Goal: Check status: Check status

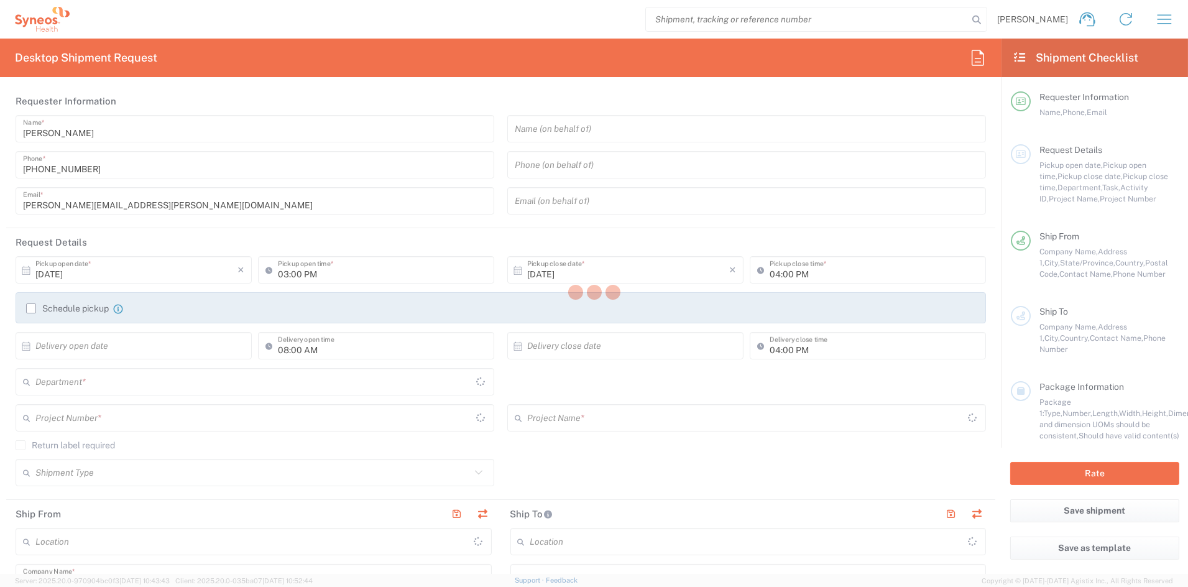
type input "[US_STATE]"
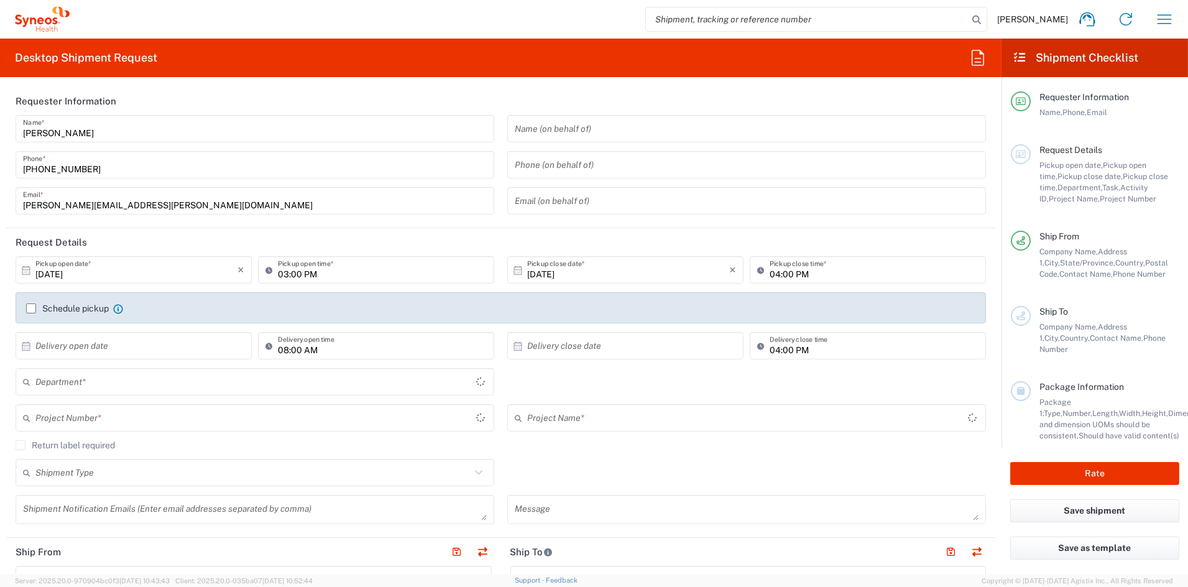
type input "[GEOGRAPHIC_DATA]"
type input "6156"
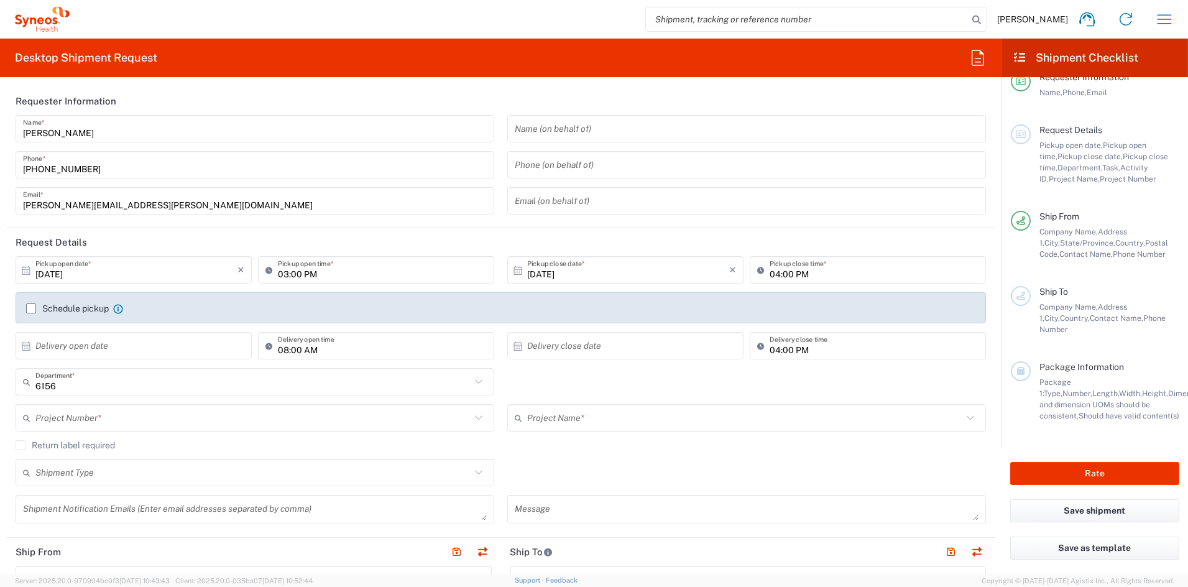
type input "Syneos Health Communications-[GEOGRAPHIC_DATA] [GEOGRAPHIC_DATA]"
click at [1165, 16] on icon "button" at bounding box center [1164, 19] width 20 height 20
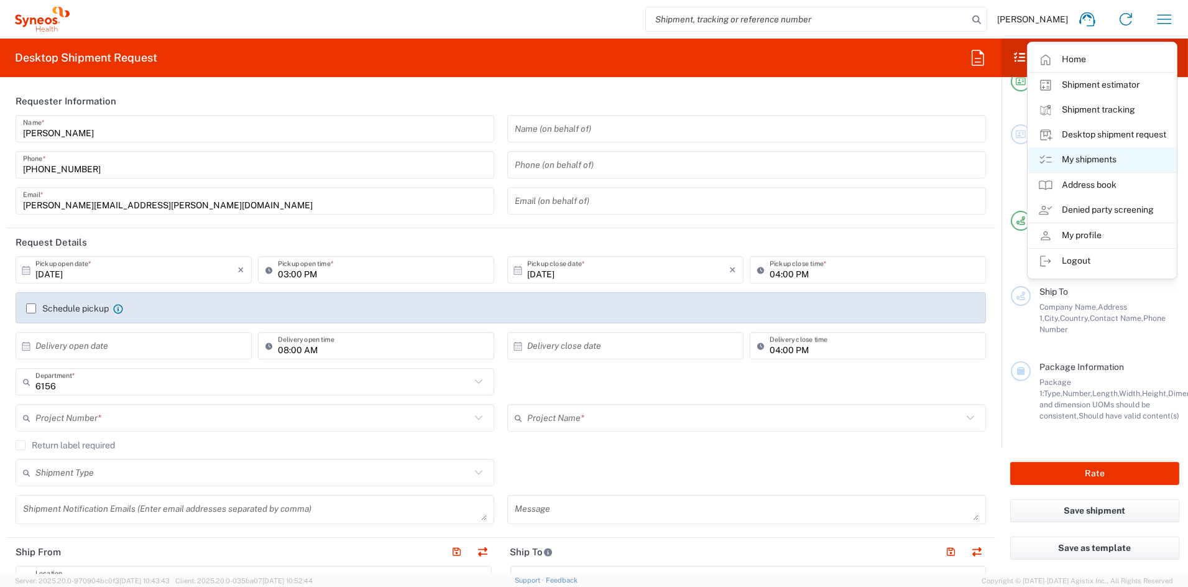
click at [1084, 158] on link "My shipments" at bounding box center [1102, 159] width 148 height 25
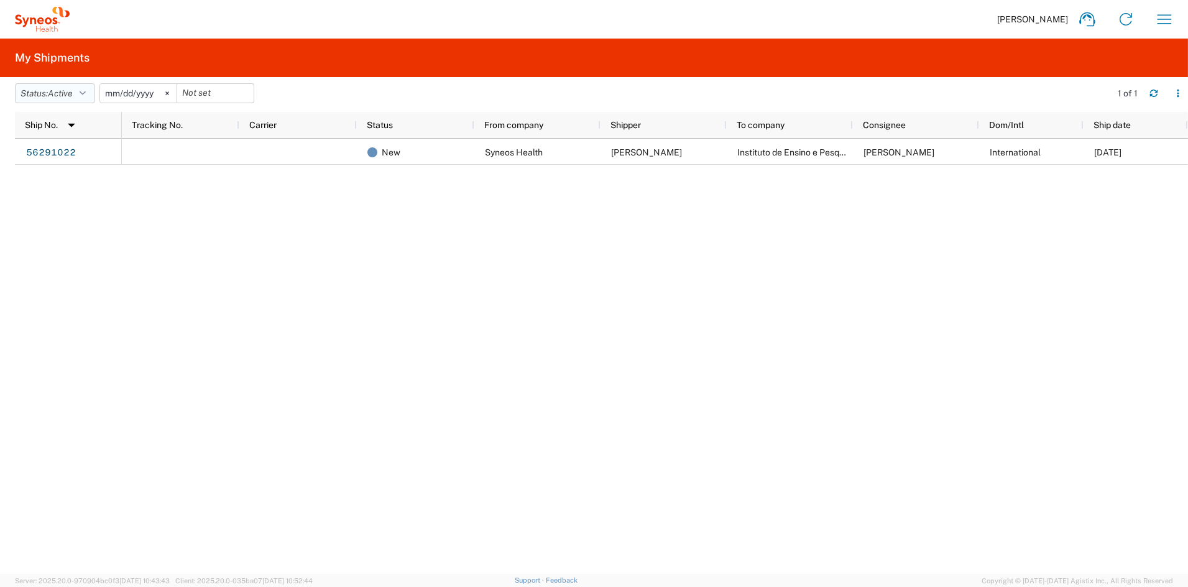
click at [67, 95] on span "Active" at bounding box center [60, 93] width 25 height 10
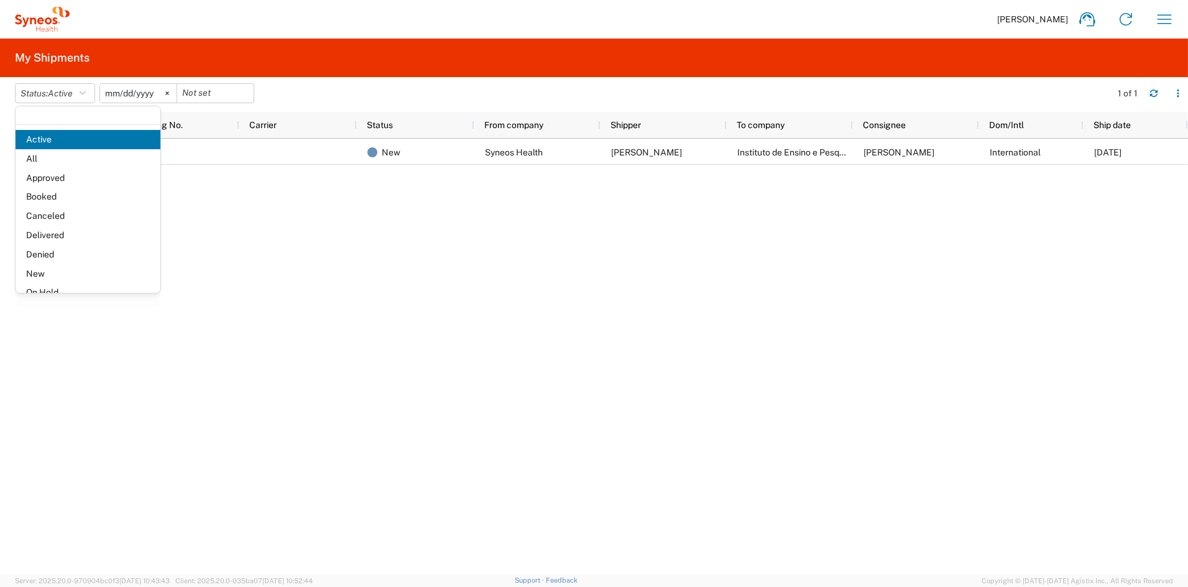
click at [78, 160] on span "All" at bounding box center [88, 158] width 145 height 19
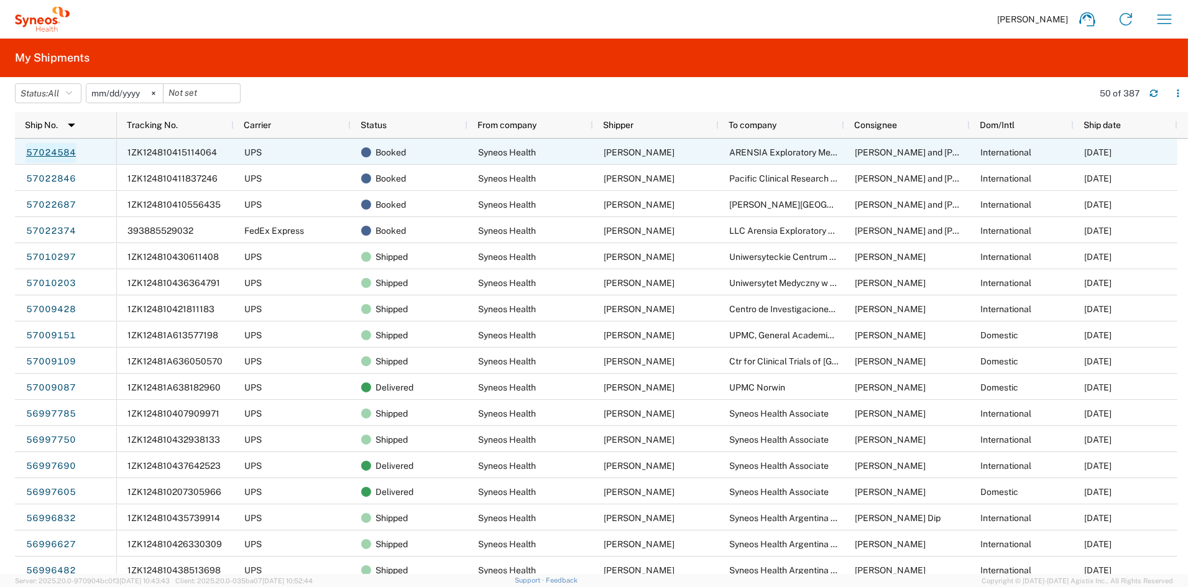
click at [57, 152] on link "57024584" at bounding box center [50, 153] width 51 height 20
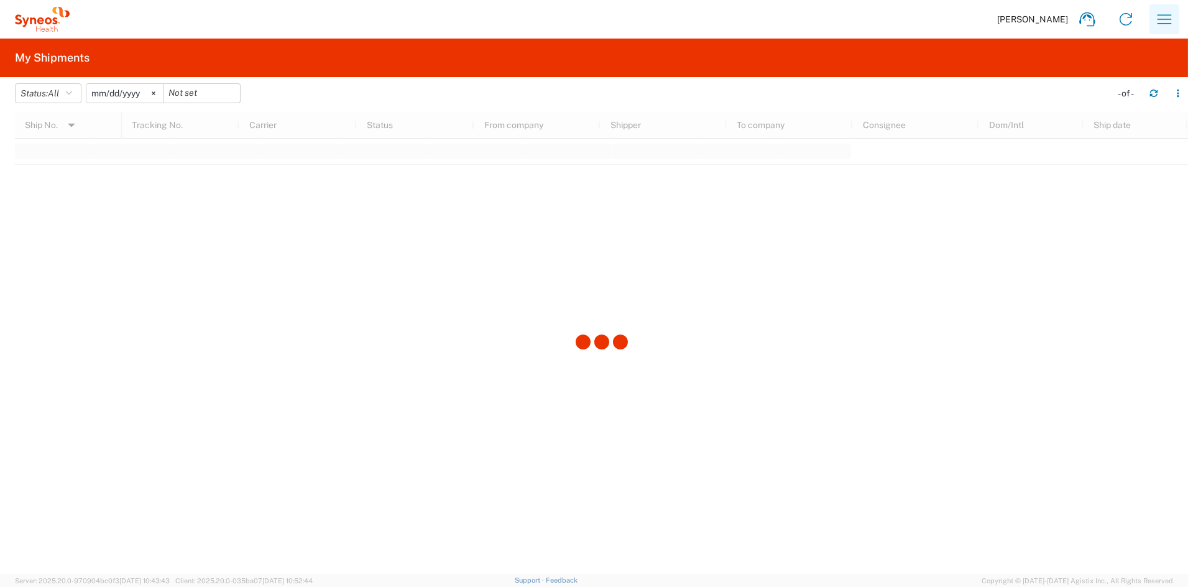
click at [1158, 19] on icon "button" at bounding box center [1164, 18] width 14 height 9
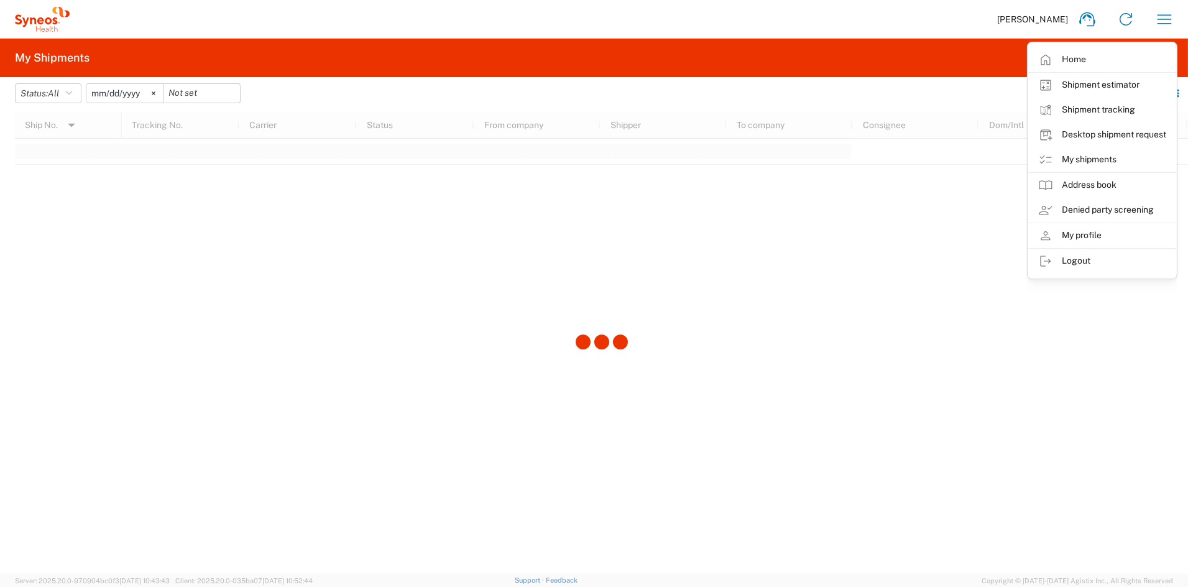
click at [1100, 162] on link "My shipments" at bounding box center [1102, 159] width 148 height 25
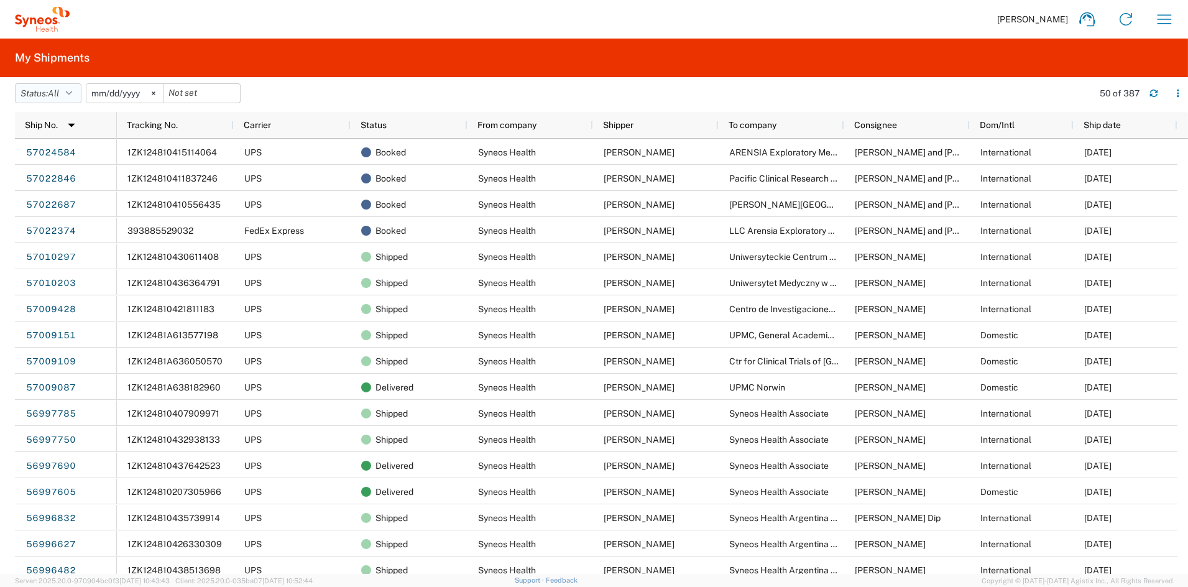
click at [70, 92] on icon "button" at bounding box center [69, 93] width 6 height 9
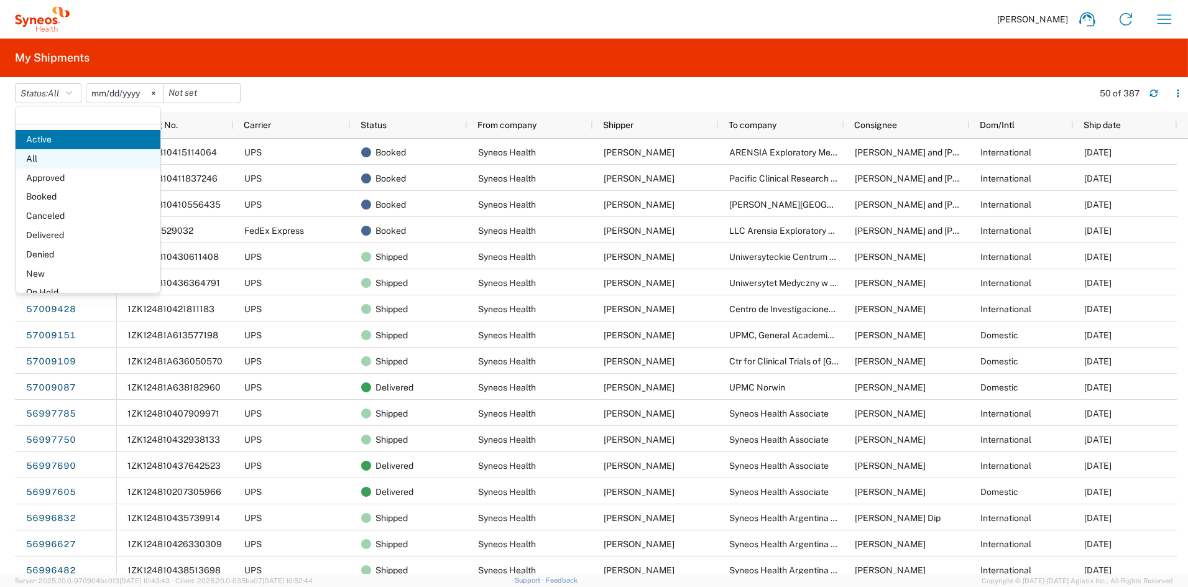
click at [52, 159] on span "All" at bounding box center [88, 158] width 145 height 19
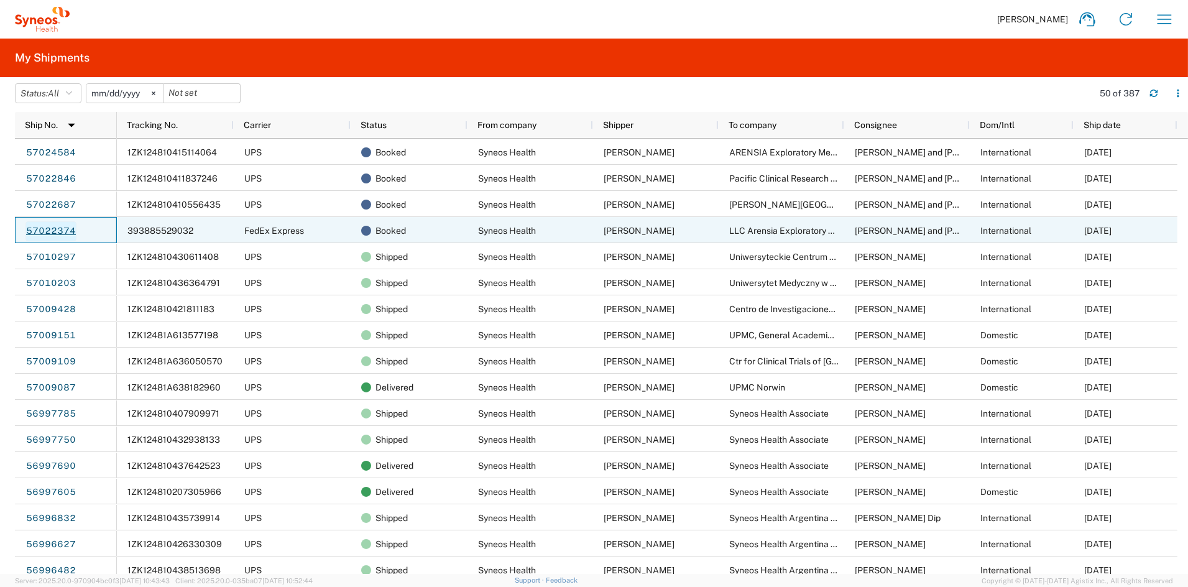
click at [54, 229] on link "57022374" at bounding box center [50, 231] width 51 height 20
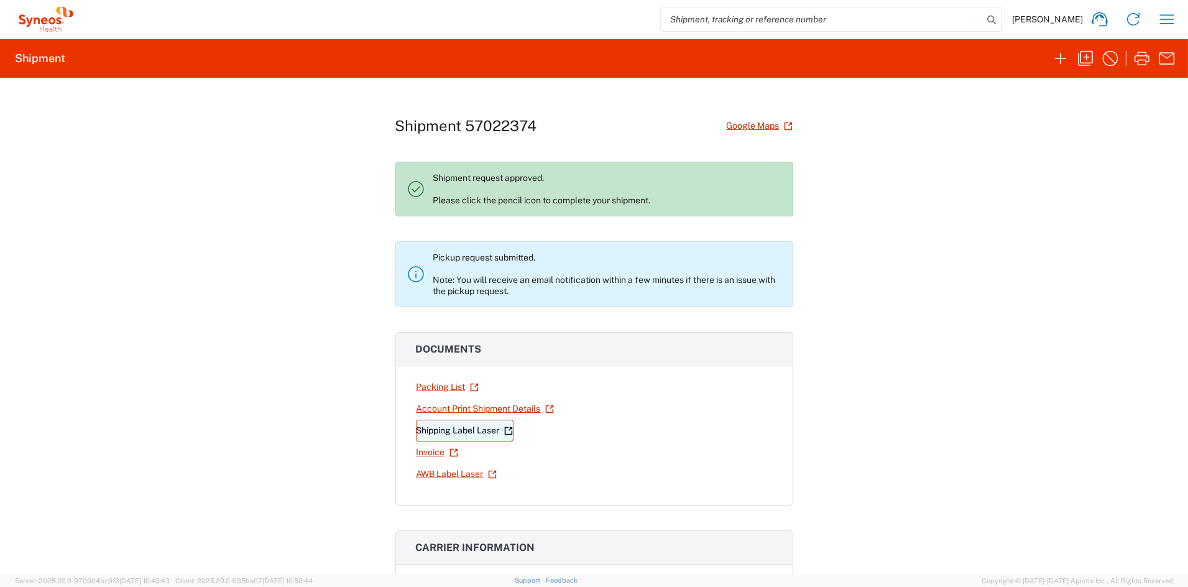
click at [453, 432] on link "Shipping Label Laser" at bounding box center [465, 430] width 98 height 22
click at [1165, 20] on icon "button" at bounding box center [1166, 19] width 20 height 20
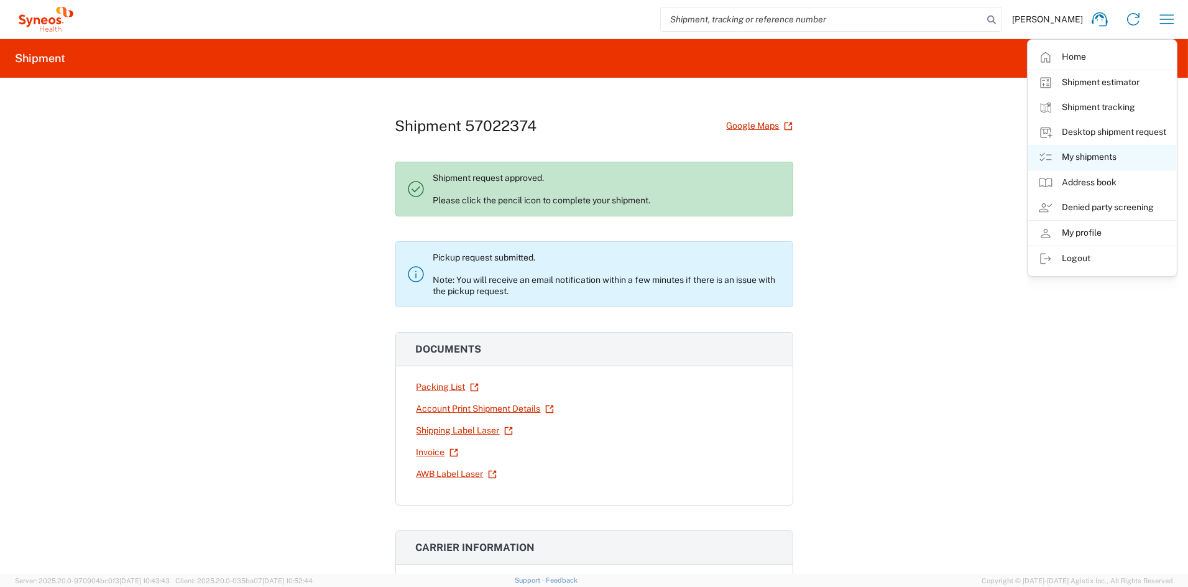
click at [1105, 158] on link "My shipments" at bounding box center [1102, 157] width 148 height 25
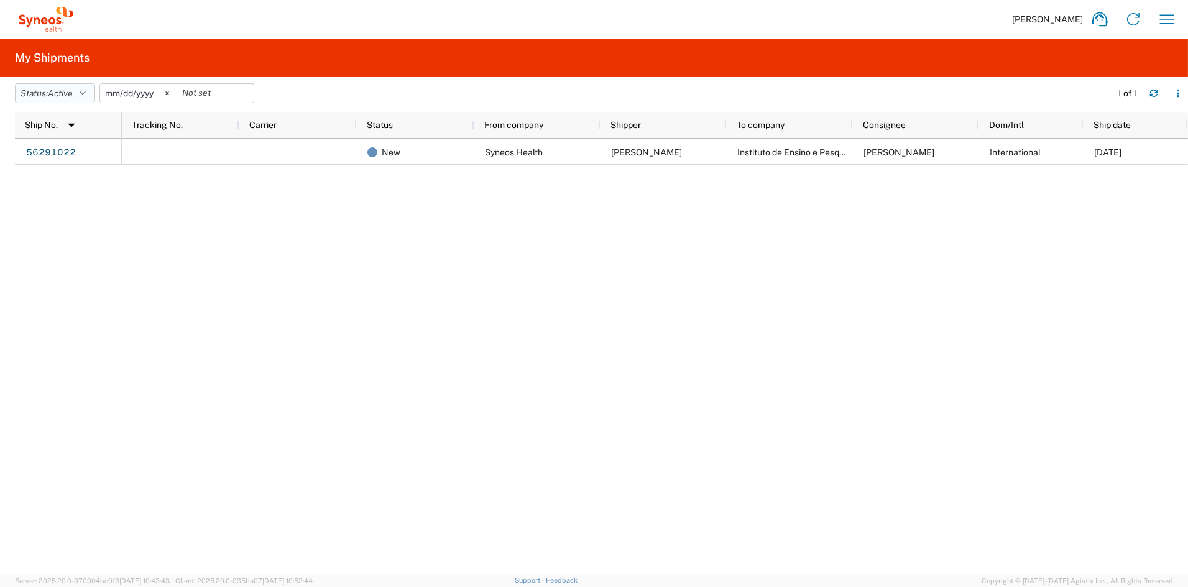
click at [73, 92] on span "Active" at bounding box center [60, 93] width 25 height 10
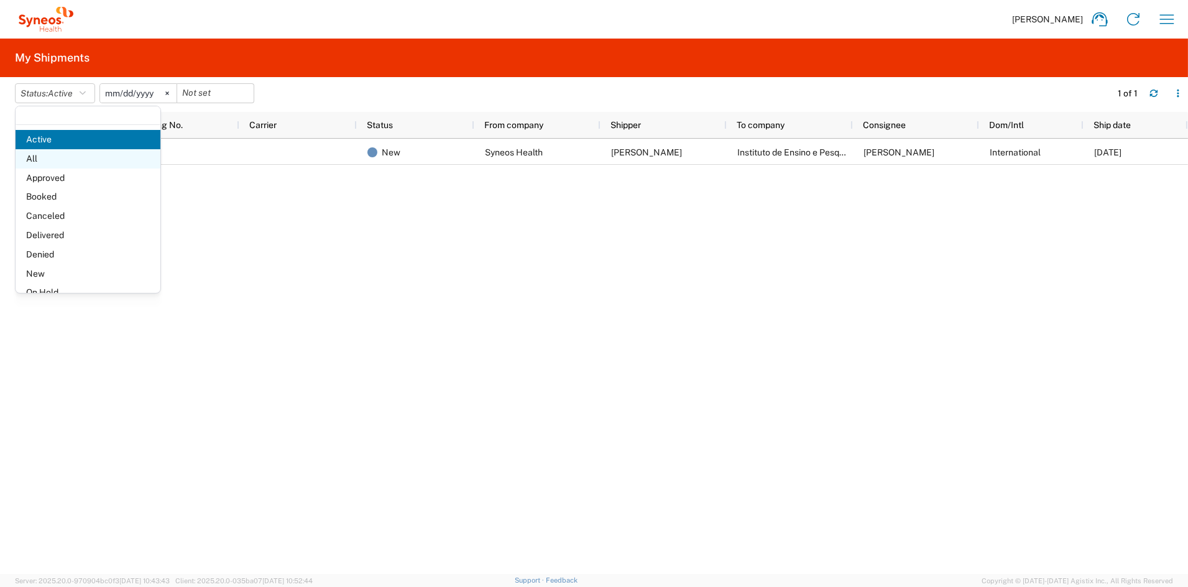
click at [60, 157] on span "All" at bounding box center [88, 158] width 145 height 19
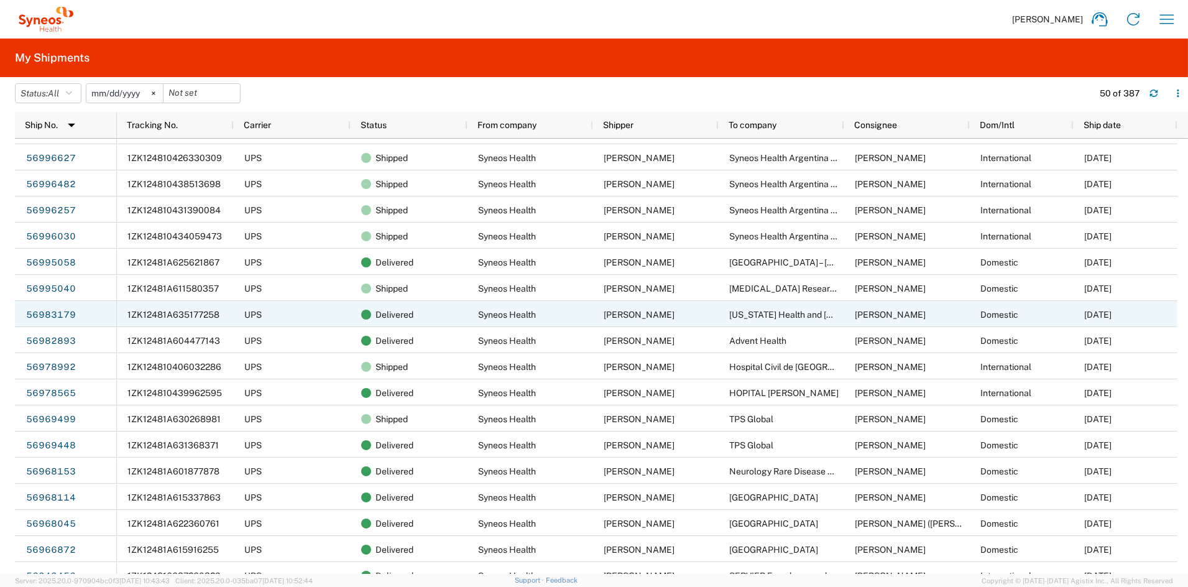
scroll to position [417, 0]
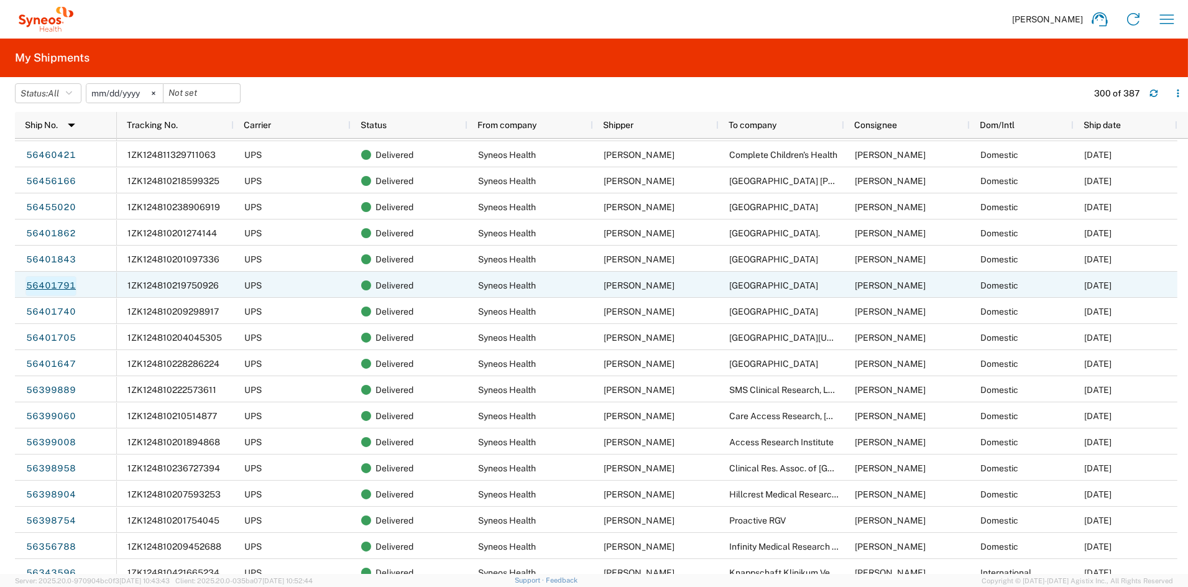
click at [62, 285] on link "56401791" at bounding box center [50, 286] width 51 height 20
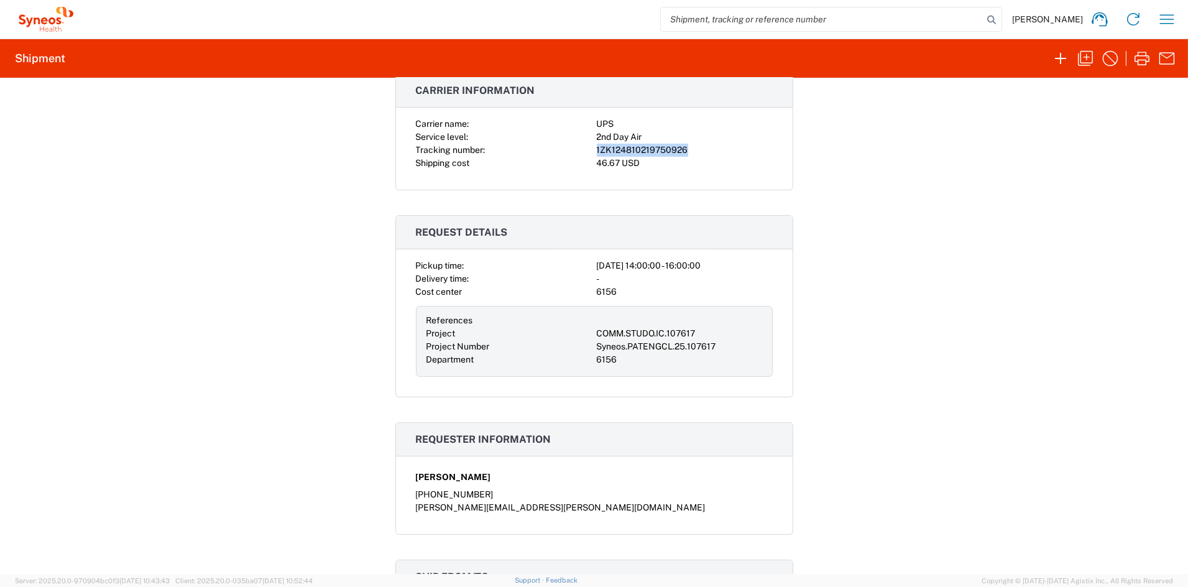
drag, startPoint x: 696, startPoint y: 149, endPoint x: 589, endPoint y: 150, distance: 106.9
click at [589, 150] on div "Carrier name: UPS Service level: 2nd Day Air Tracking number: 1ZK12481021975092…" at bounding box center [594, 143] width 357 height 52
copy div "1ZK124810219750926"
